Goal: Information Seeking & Learning: Find specific fact

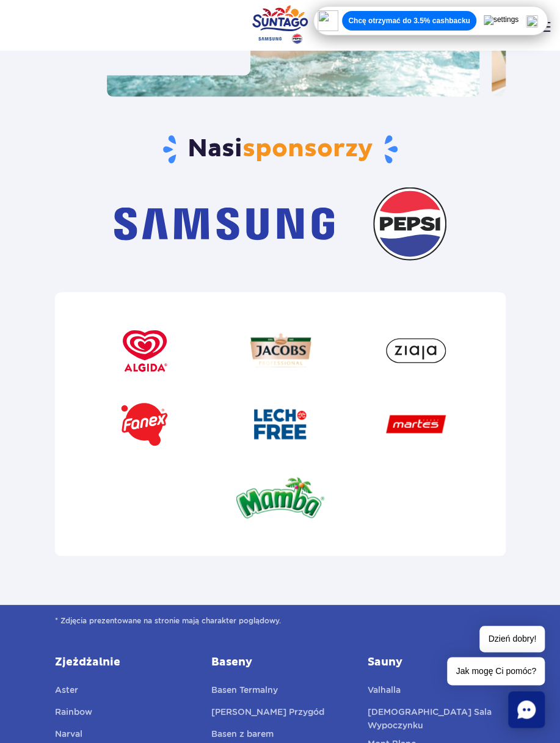
scroll to position [4154, 0]
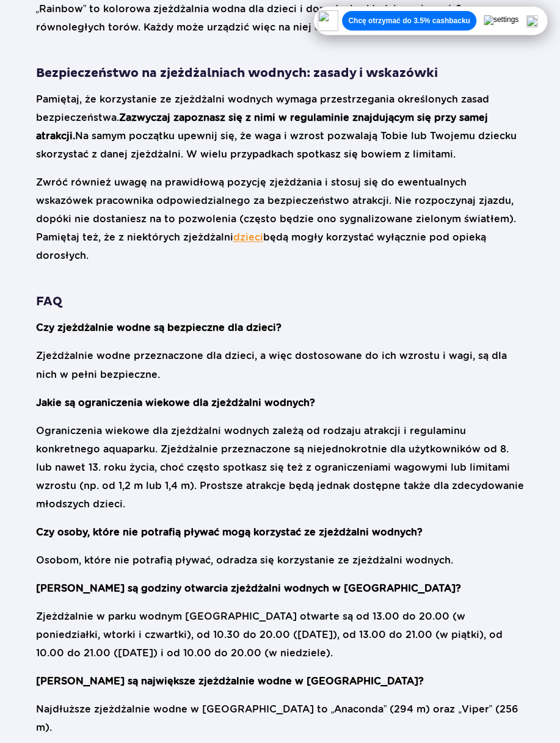
scroll to position [2260, 0]
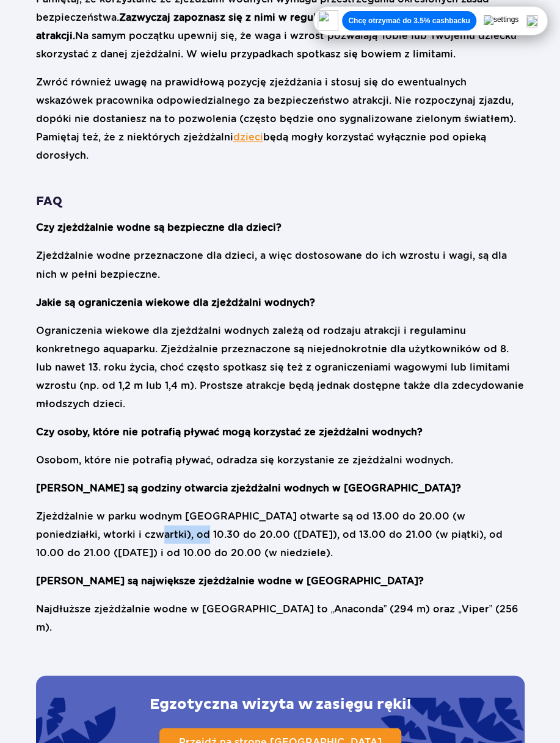
drag, startPoint x: 101, startPoint y: 461, endPoint x: 151, endPoint y: 464, distance: 50.2
click at [151, 507] on p "Zjeżdżalnie w parku wodnym Suntago otwarte są od 13.00 do 20.00 (w poniedziałki…" at bounding box center [280, 534] width 489 height 55
click at [207, 507] on p "Zjeżdżalnie w parku wodnym Suntago otwarte są od 13.00 do 20.00 (w poniedziałki…" at bounding box center [280, 534] width 489 height 55
drag, startPoint x: 225, startPoint y: 462, endPoint x: 87, endPoint y: 452, distance: 139.1
click at [87, 507] on p "Zjeżdżalnie w parku wodnym Suntago otwarte są od 13.00 do 20.00 (w poniedziałki…" at bounding box center [280, 534] width 489 height 55
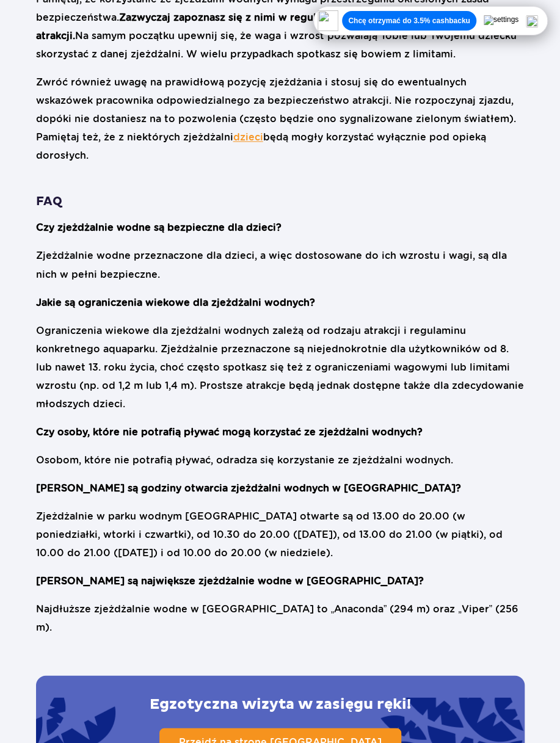
click at [309, 572] on p "Jakie są największe zjeżdżalnie wodne w Suntago?" at bounding box center [280, 581] width 489 height 18
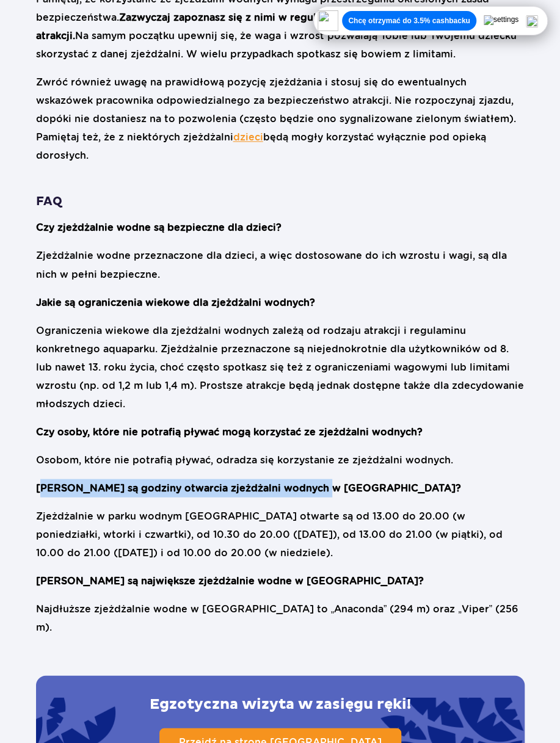
drag, startPoint x: 58, startPoint y: 409, endPoint x: 327, endPoint y: 412, distance: 269.4
click at [316, 482] on strong "Jakie są godziny otwarcia zjeżdżalni wodnych w Suntago?" at bounding box center [248, 488] width 425 height 12
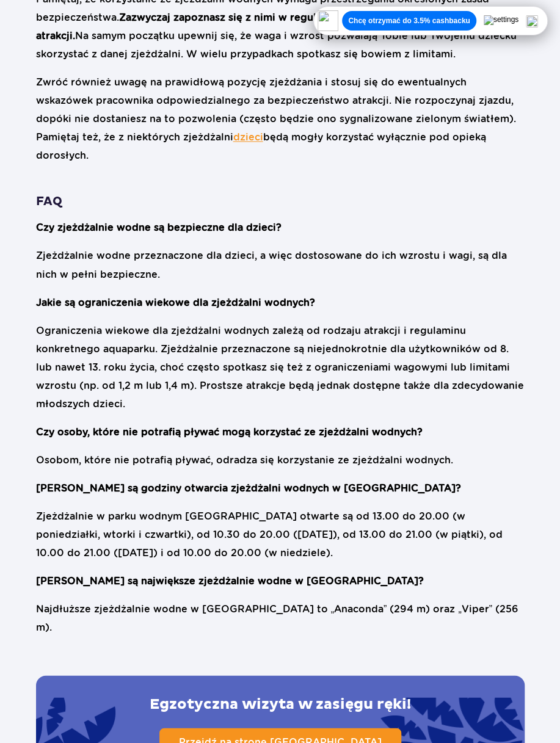
click at [366, 479] on p "Jakie są godziny otwarcia zjeżdżalni wodnych w Suntago?" at bounding box center [280, 488] width 489 height 18
drag, startPoint x: 86, startPoint y: 458, endPoint x: 227, endPoint y: 460, distance: 140.5
click at [227, 507] on p "Zjeżdżalnie w parku wodnym Suntago otwarte są od 13.00 do 20.00 (w poniedziałki…" at bounding box center [280, 534] width 489 height 55
click at [257, 507] on p "Zjeżdżalnie w parku wodnym Suntago otwarte są od 13.00 do 20.00 (w poniedziałki…" at bounding box center [280, 534] width 489 height 55
click at [481, 451] on p "Osobom, które nie potrafią pływać, odradza się korzystanie ze zjeżdżalni wodnyc…" at bounding box center [280, 460] width 489 height 18
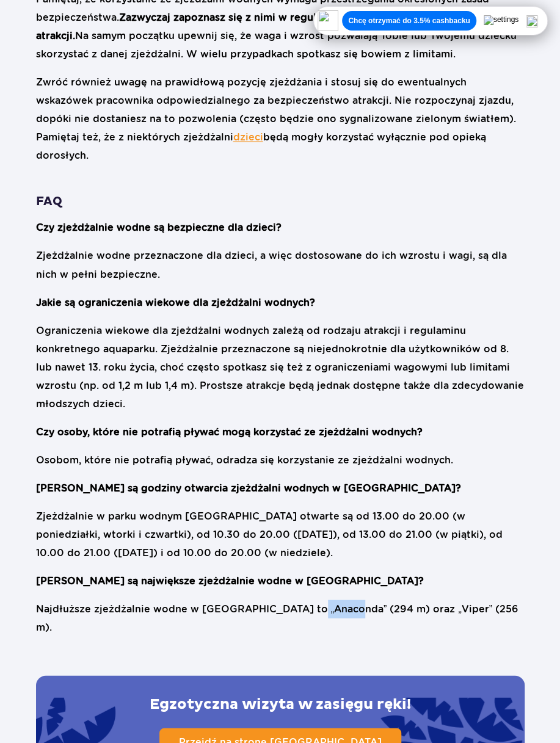
drag, startPoint x: 308, startPoint y: 531, endPoint x: 343, endPoint y: 532, distance: 35.4
click at [343, 600] on p "Najdłuższe zjeżdżalnie wodne w Suntago to „Anaconda” (294 m) oraz „Viper” (256 …" at bounding box center [280, 618] width 489 height 37
click at [343, 572] on p "Jakie są największe zjeżdżalnie wodne w Suntago?" at bounding box center [280, 581] width 489 height 18
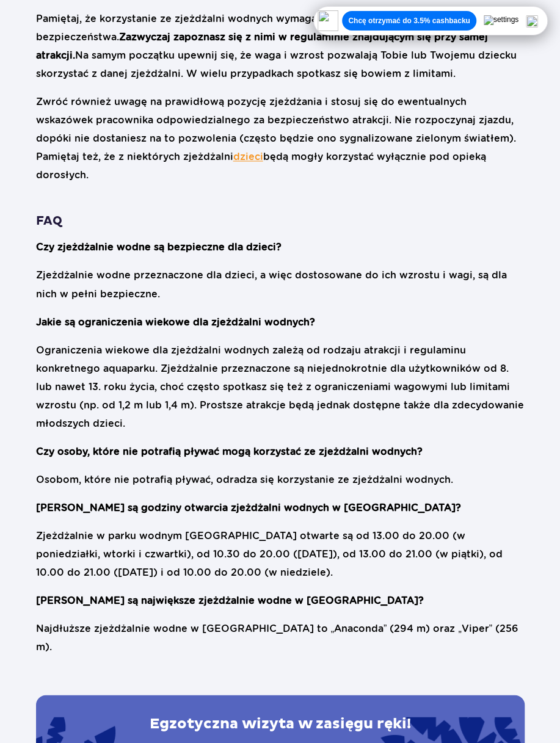
scroll to position [2168, 0]
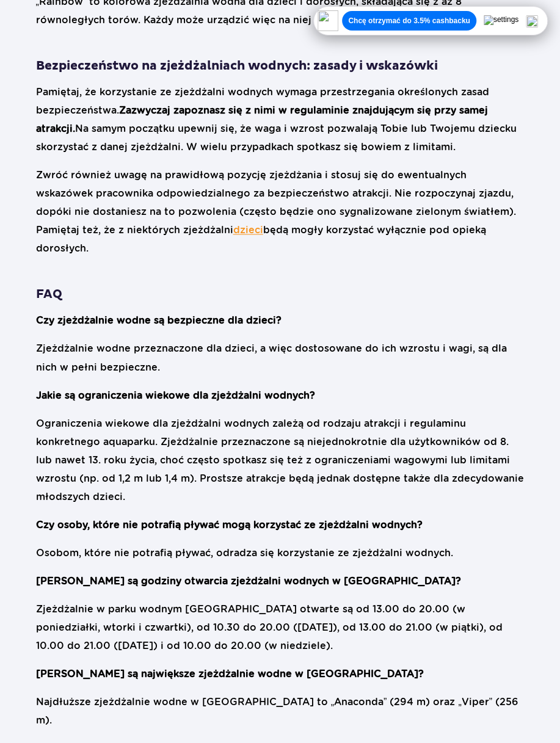
click at [538, 23] on img at bounding box center [532, 21] width 12 height 12
